Goal: Information Seeking & Learning: Learn about a topic

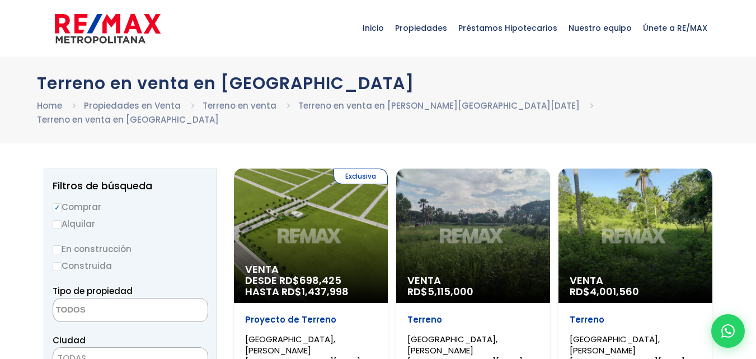
select select
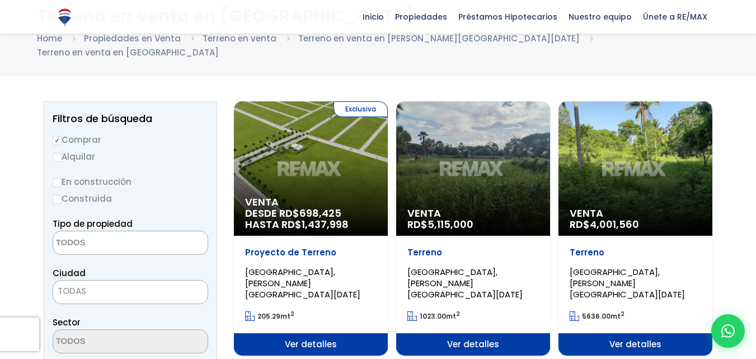
scroll to position [140, 0]
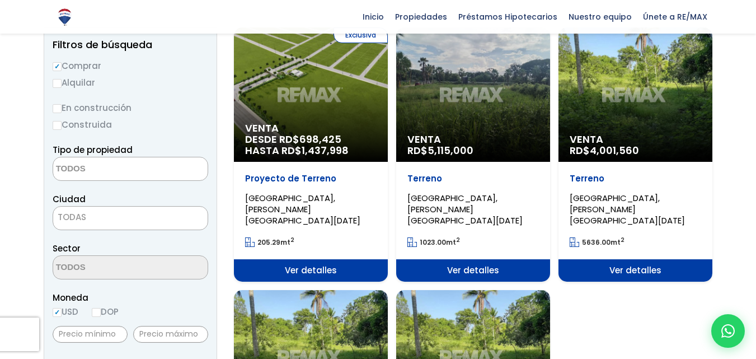
click at [755, 72] on html "X Inicio Propiedades Préstamos Hipotecarios Calculadora de préstamos Nuestro eq…" at bounding box center [378, 39] width 756 height 359
click at [629, 118] on div "Venta RD$ 4,001,560" at bounding box center [635, 94] width 154 height 134
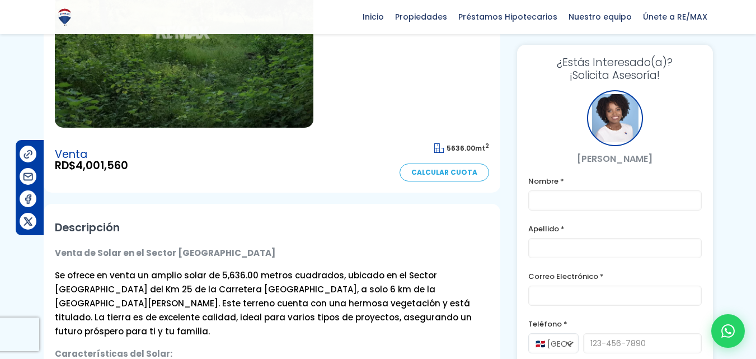
scroll to position [199, 0]
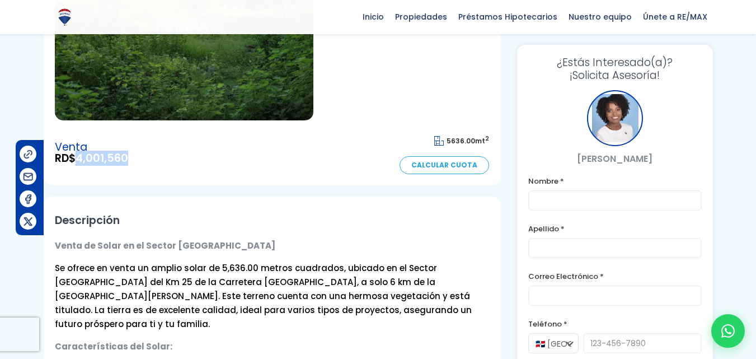
drag, startPoint x: 136, startPoint y: 159, endPoint x: 81, endPoint y: 159, distance: 54.8
click at [81, 159] on div "Venta RD$ 4,001,560 5636.00 mt 2 Calcular Cuota" at bounding box center [272, 153] width 434 height 43
copy span "4,001,560"
drag, startPoint x: 240, startPoint y: 267, endPoint x: 218, endPoint y: 265, distance: 22.0
click at [218, 265] on span "Se ofrece en venta un amplio solar de 5,636.00 metros cuadrados, ubicado en el …" at bounding box center [263, 296] width 417 height 68
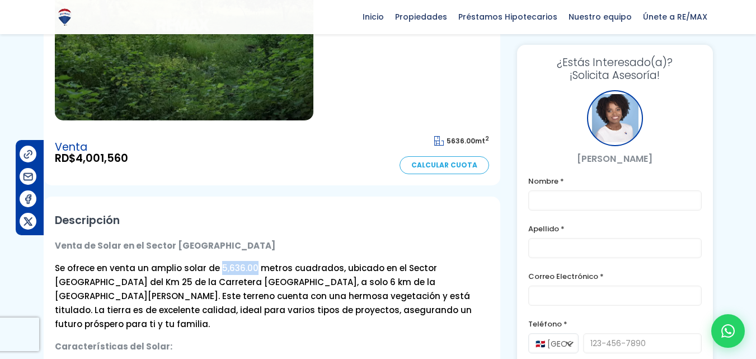
copy span "5,636.00"
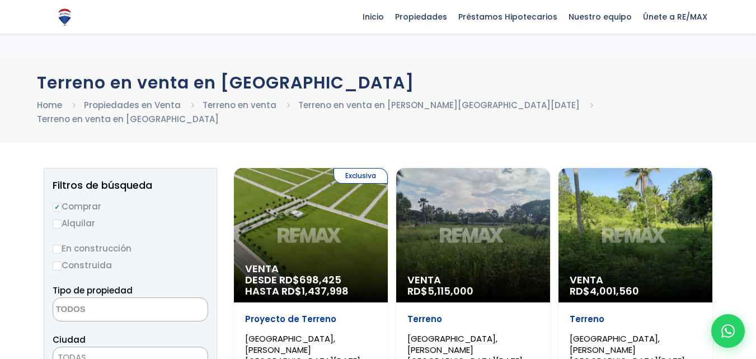
select select
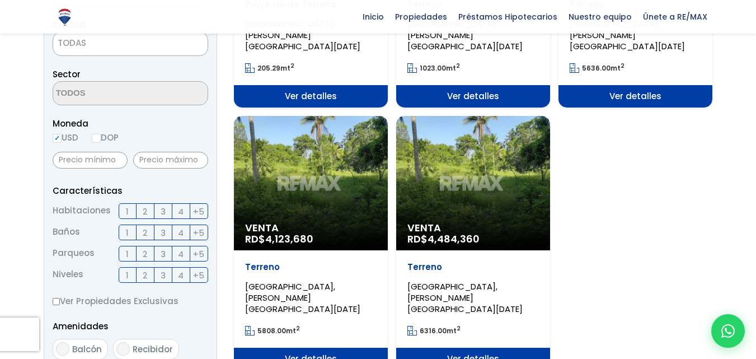
scroll to position [320, 0]
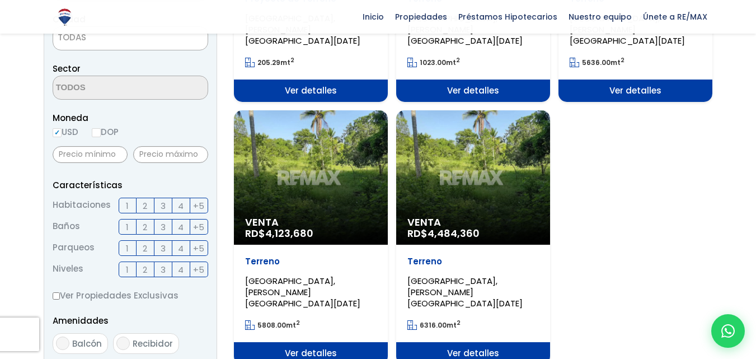
click at [468, 179] on div "Venta RD$ 4,484,360" at bounding box center [473, 177] width 154 height 134
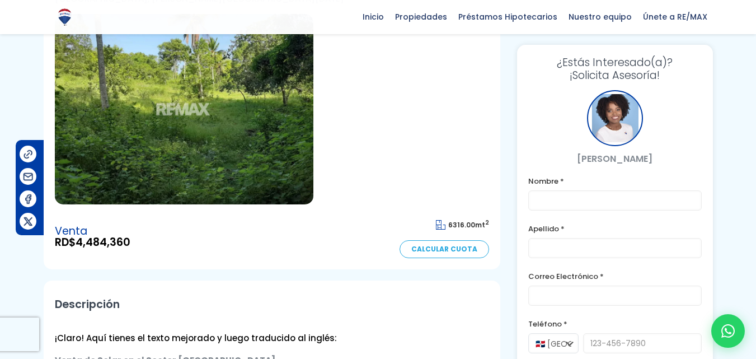
scroll to position [172, 0]
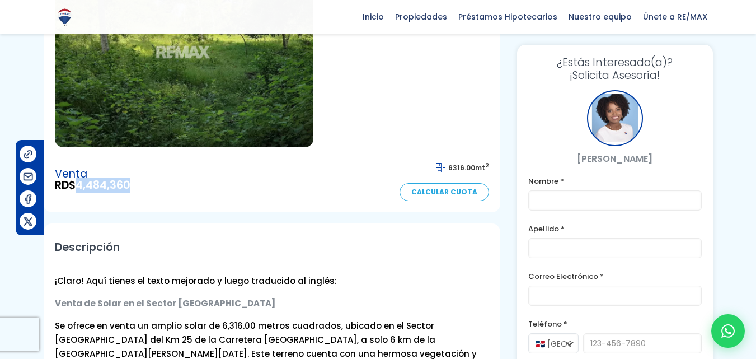
drag, startPoint x: 145, startPoint y: 187, endPoint x: 80, endPoint y: 183, distance: 65.0
click at [80, 183] on div "Venta RD$ 4,484,360 6316.00 mt 2 Calcular Cuota" at bounding box center [272, 179] width 434 height 43
copy span "4,484,360"
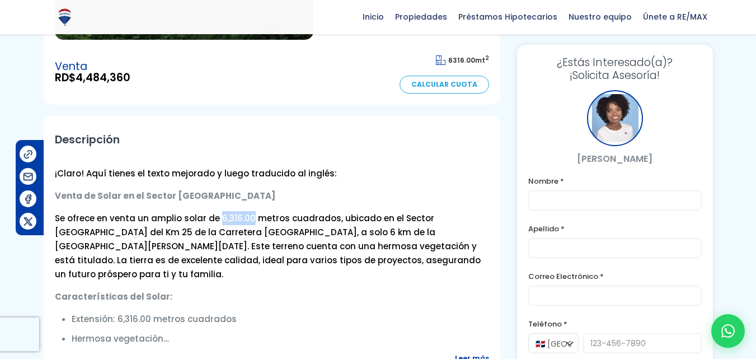
drag, startPoint x: 250, startPoint y: 216, endPoint x: 217, endPoint y: 217, distance: 32.5
click at [217, 217] on span "Se ofrece en venta un amplio solar de 6,316.00 metros cuadrados, ubicado en el …" at bounding box center [268, 246] width 426 height 68
copy span "6,316.00"
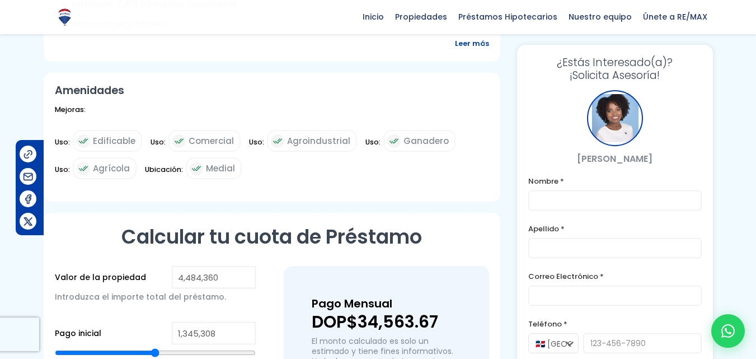
scroll to position [596, 0]
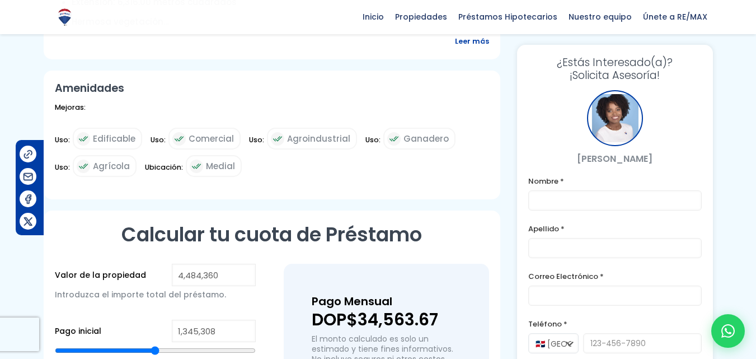
click at [694, 149] on div "[PERSON_NAME]" at bounding box center [614, 128] width 173 height 76
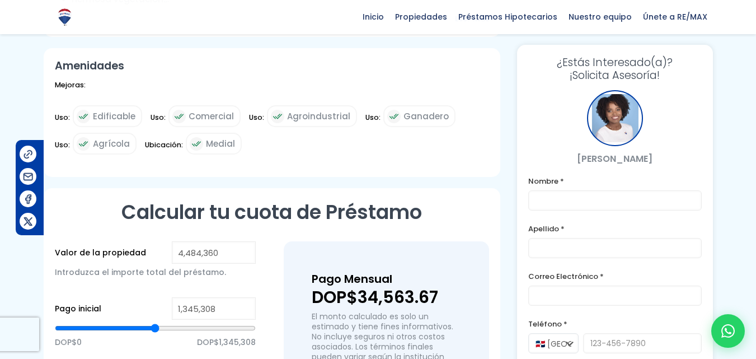
scroll to position [641, 0]
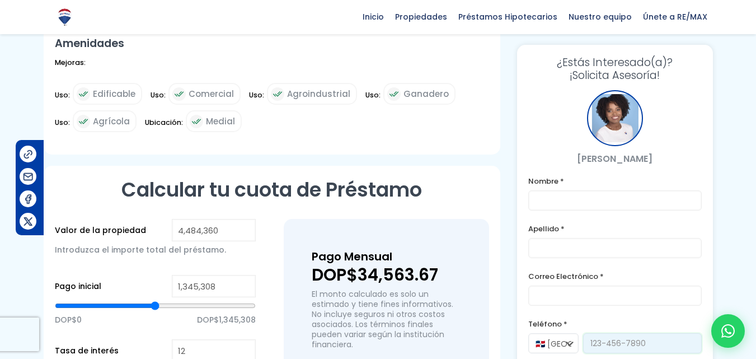
drag, startPoint x: 645, startPoint y: 342, endPoint x: 582, endPoint y: 342, distance: 63.2
click at [582, 342] on div "🇩🇴 República Dominicana +1 🇺🇸 Estados Unidos +1 🇪🇸 España +34" at bounding box center [614, 348] width 173 height 31
drag, startPoint x: 590, startPoint y: 341, endPoint x: 704, endPoint y: 337, distance: 113.7
click at [704, 337] on div "¿Estás Interesado(a)? ¡Solicita Asesoría! Claudia Tejada Nombre * Apellido * Co…" at bounding box center [615, 260] width 196 height 431
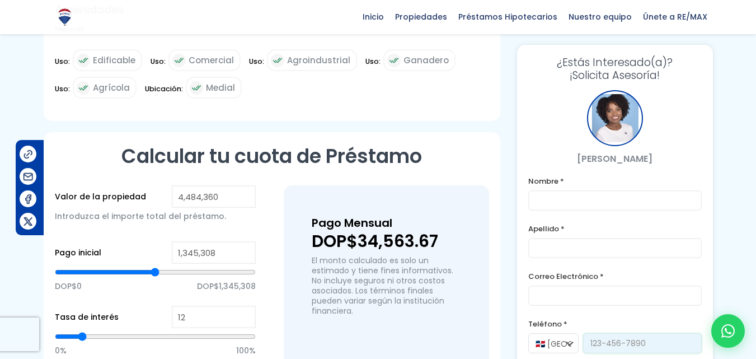
scroll to position [677, 0]
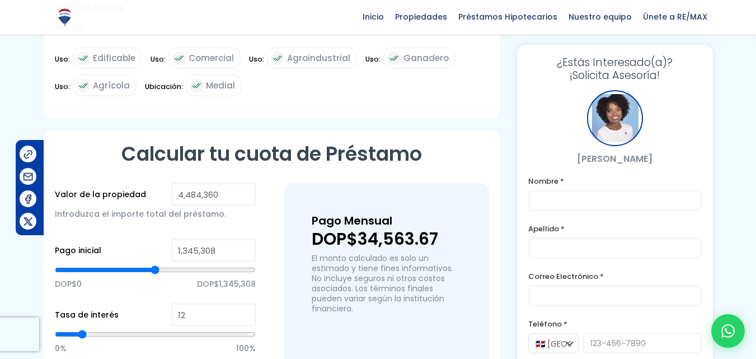
drag, startPoint x: 653, startPoint y: 158, endPoint x: 581, endPoint y: 157, distance: 72.2
click at [581, 157] on p "[PERSON_NAME]" at bounding box center [614, 159] width 173 height 14
copy p "[PERSON_NAME]"
